Goal: Navigation & Orientation: Find specific page/section

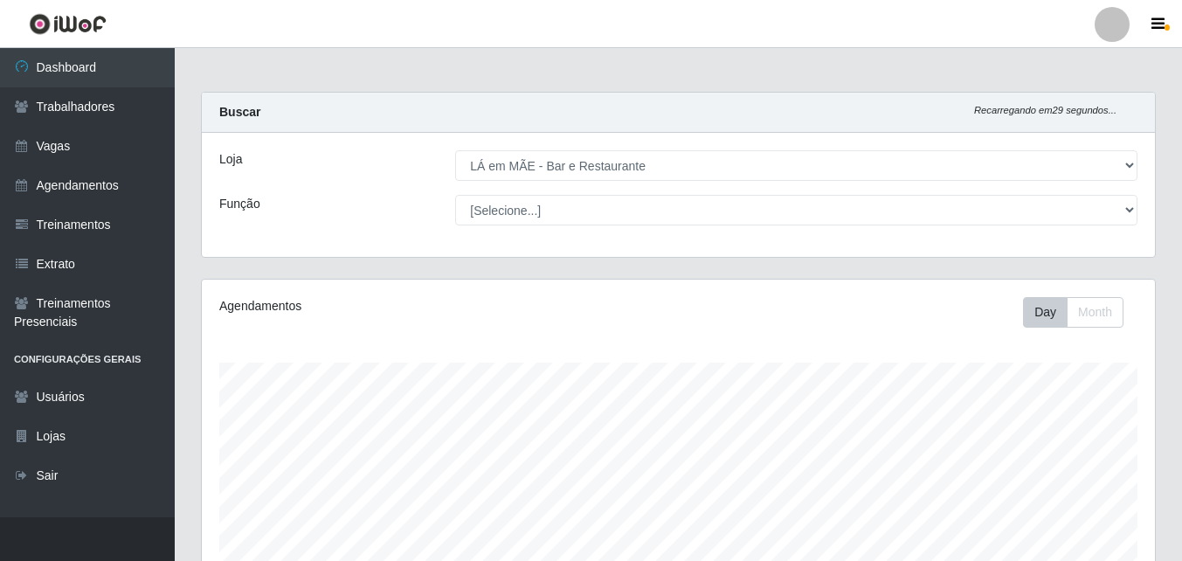
select select "265"
click at [46, 152] on link "Vagas" at bounding box center [87, 146] width 175 height 39
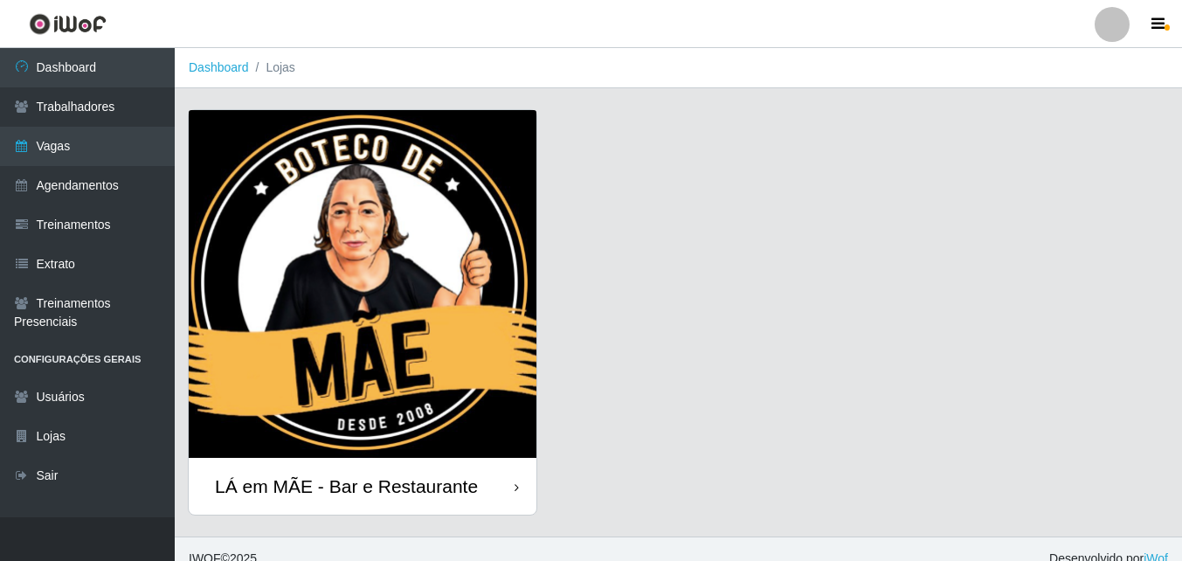
click at [374, 485] on div "LÁ em MÃE - Bar e Restaurante" at bounding box center [346, 486] width 263 height 22
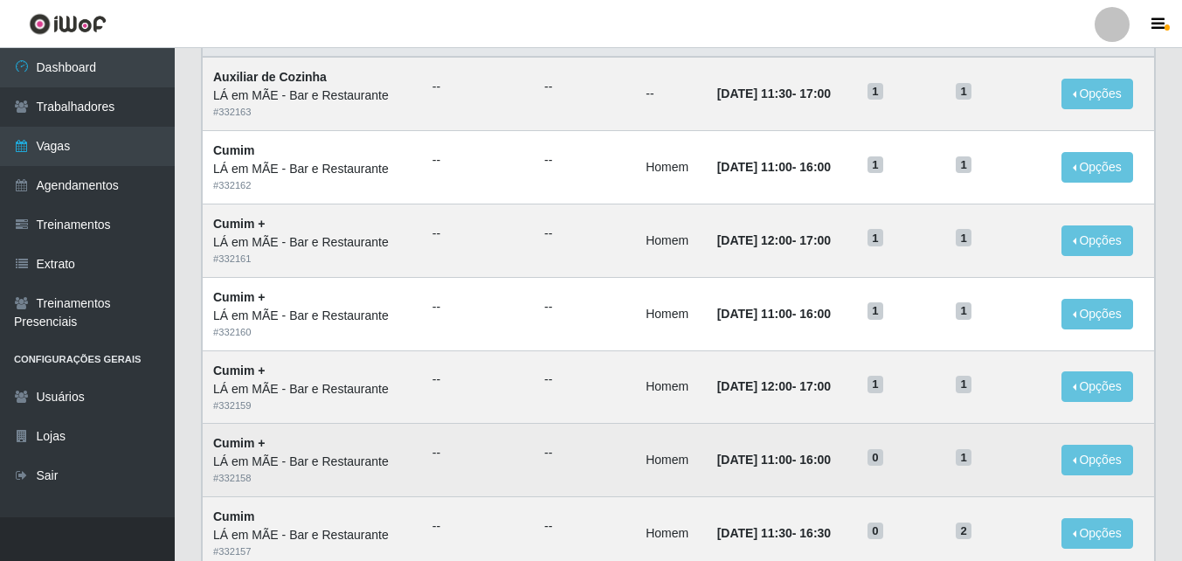
scroll to position [175, 0]
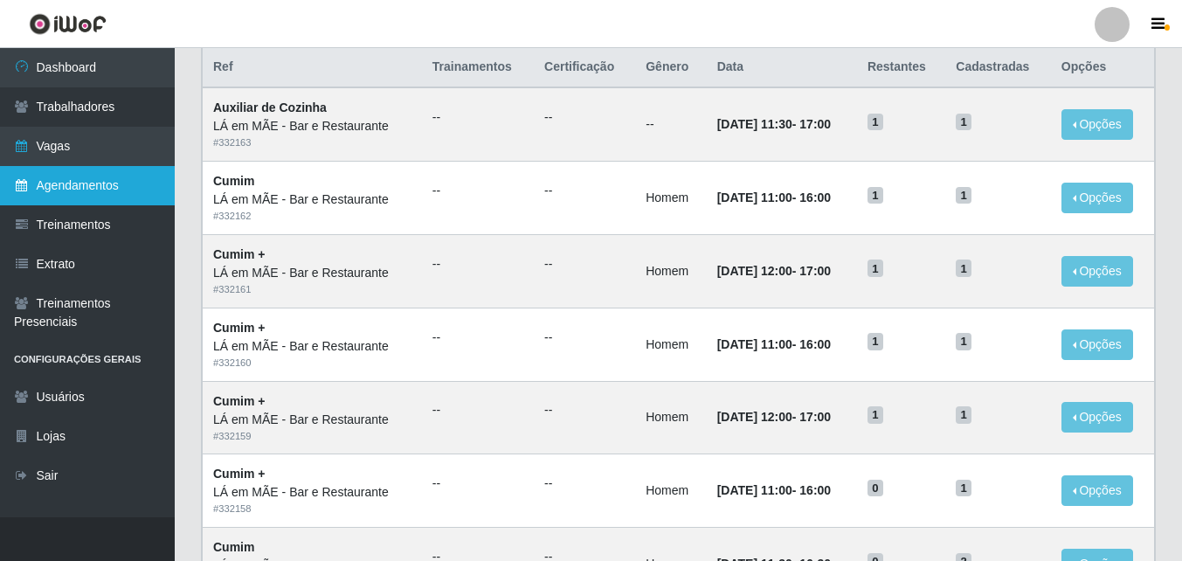
click at [55, 178] on link "Agendamentos" at bounding box center [87, 185] width 175 height 39
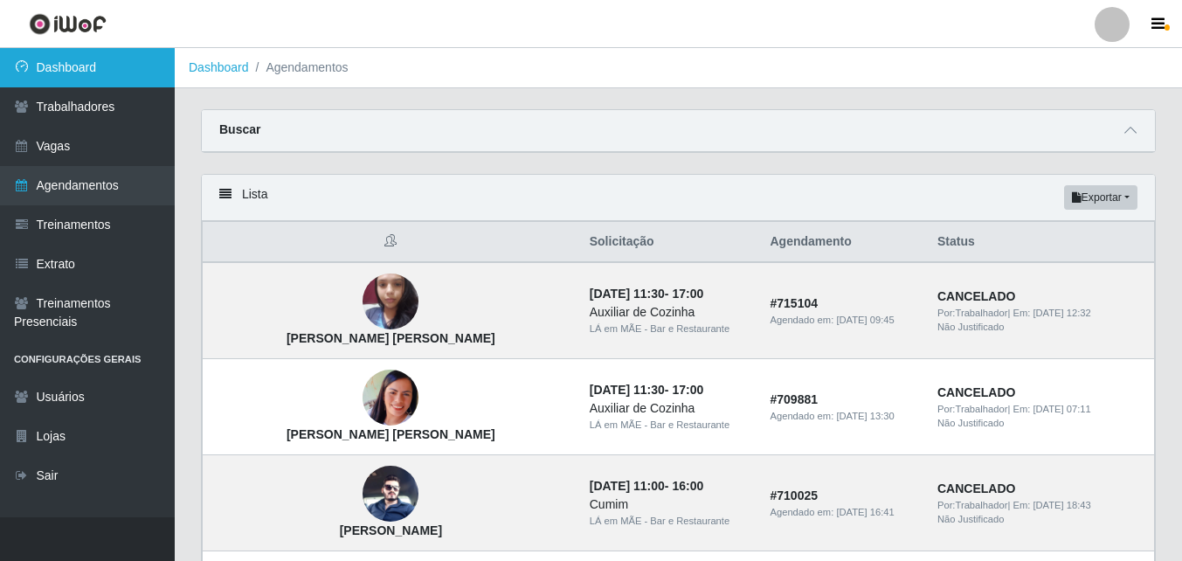
click at [79, 69] on link "Dashboard" at bounding box center [87, 67] width 175 height 39
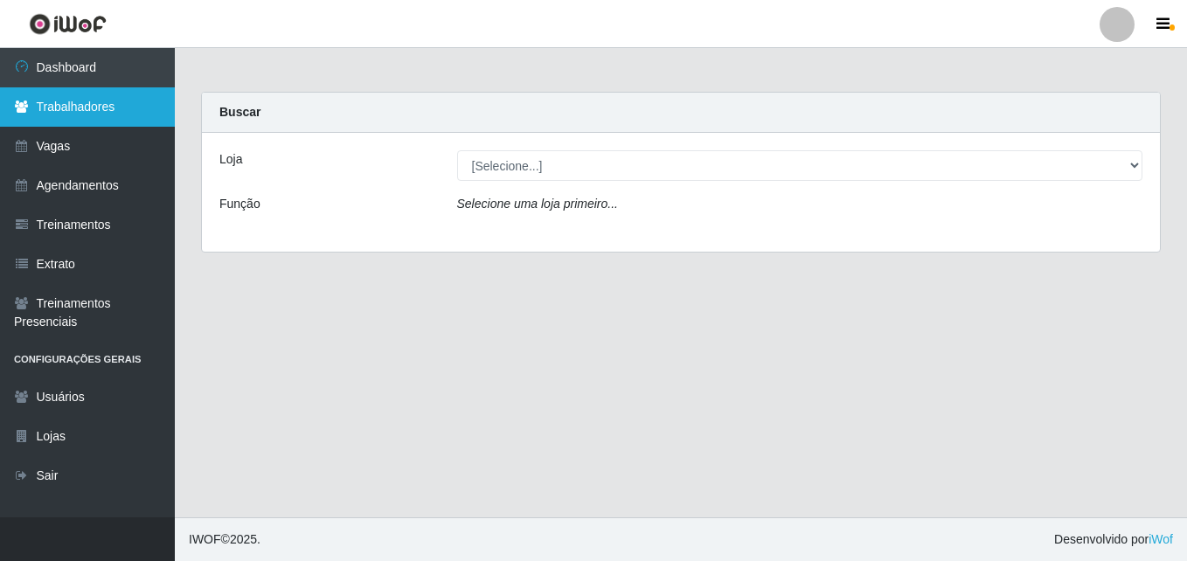
click at [86, 108] on link "Trabalhadores" at bounding box center [87, 106] width 175 height 39
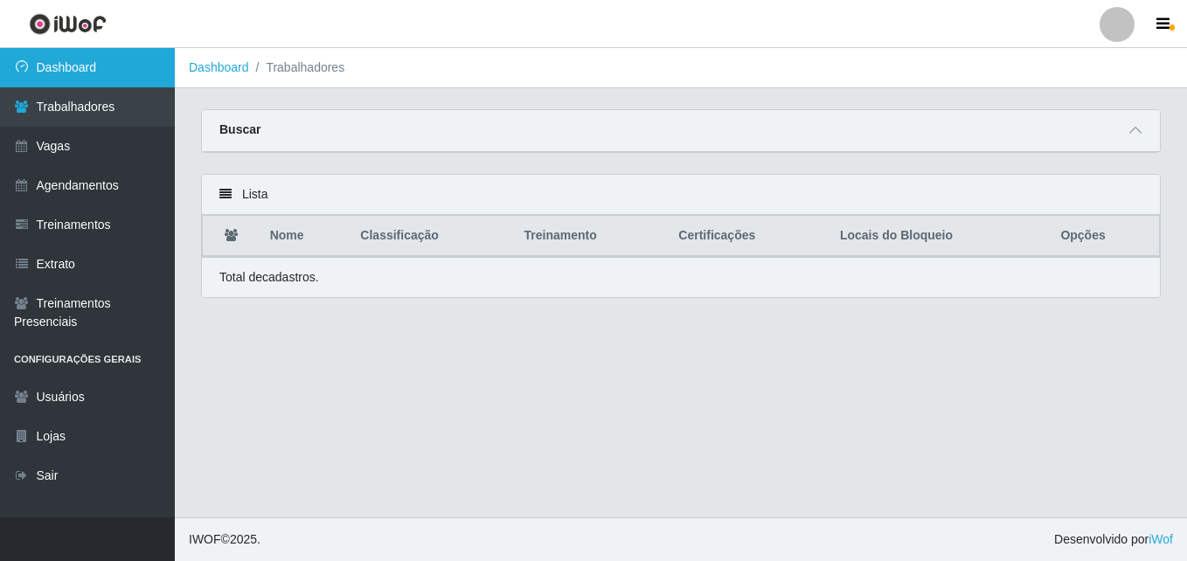
click at [94, 65] on link "Dashboard" at bounding box center [87, 67] width 175 height 39
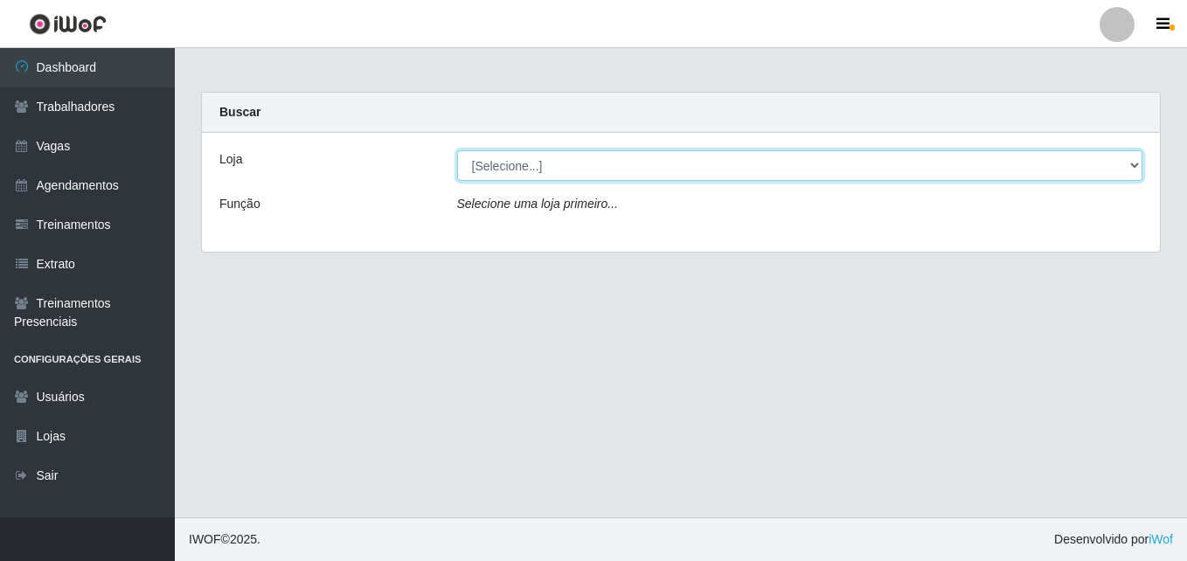
drag, startPoint x: 483, startPoint y: 162, endPoint x: 488, endPoint y: 172, distance: 11.4
click at [483, 166] on select "[Selecione...] LÁ em MÃE - Bar e Restaurante" at bounding box center [800, 165] width 686 height 31
select select "265"
click at [457, 150] on select "[Selecione...] LÁ em MÃE - Bar e Restaurante" at bounding box center [800, 165] width 686 height 31
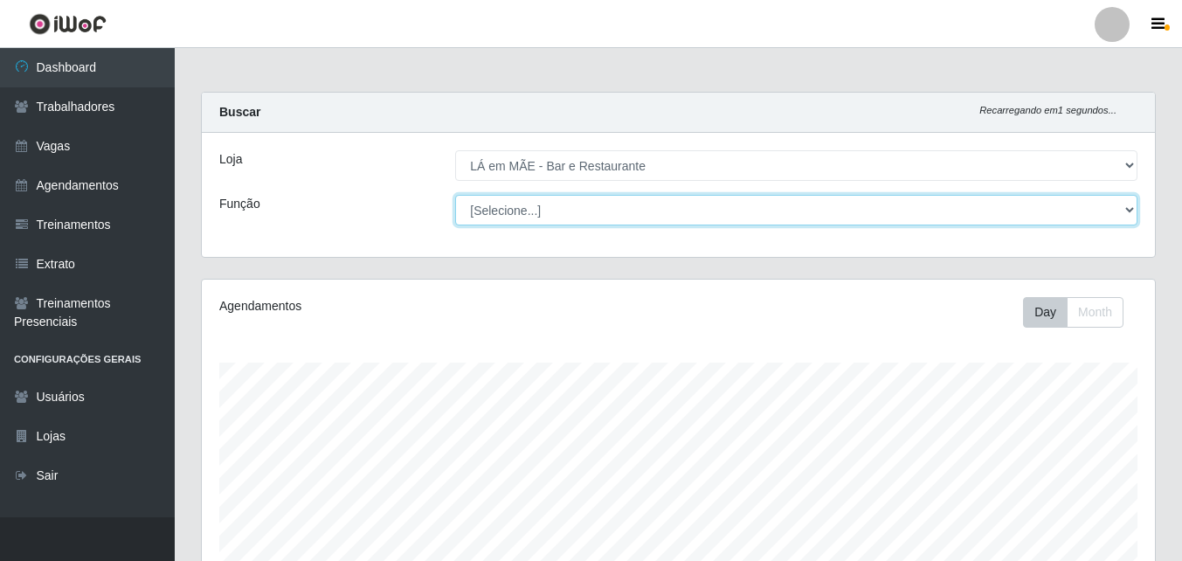
click at [520, 217] on select "[Selecione...] ASG ASG + ASG ++ Auxiliar de Cozinha Auxiliar de Cozinha + Auxil…" at bounding box center [796, 210] width 683 height 31
